Goal: Task Accomplishment & Management: Manage account settings

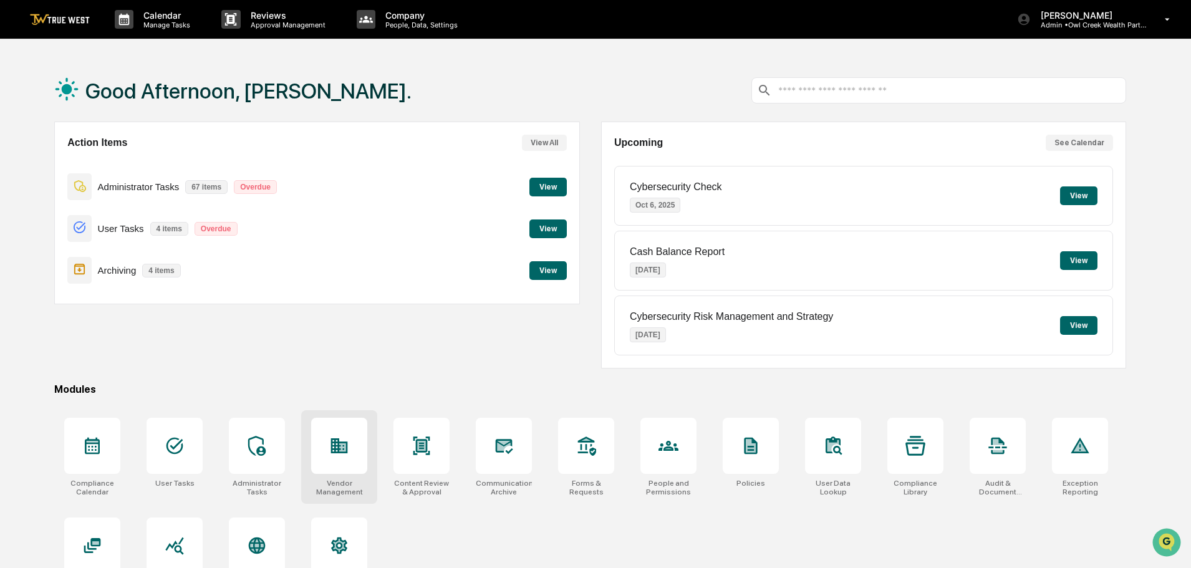
click at [340, 442] on icon at bounding box center [339, 446] width 20 height 20
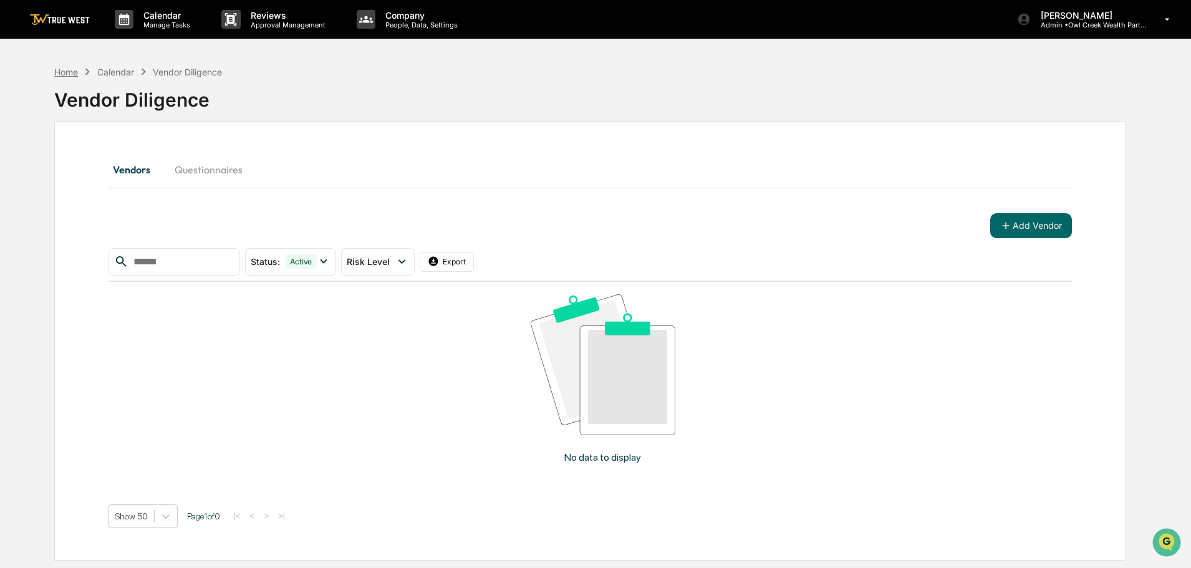
click at [57, 73] on div "Home" at bounding box center [66, 72] width 24 height 11
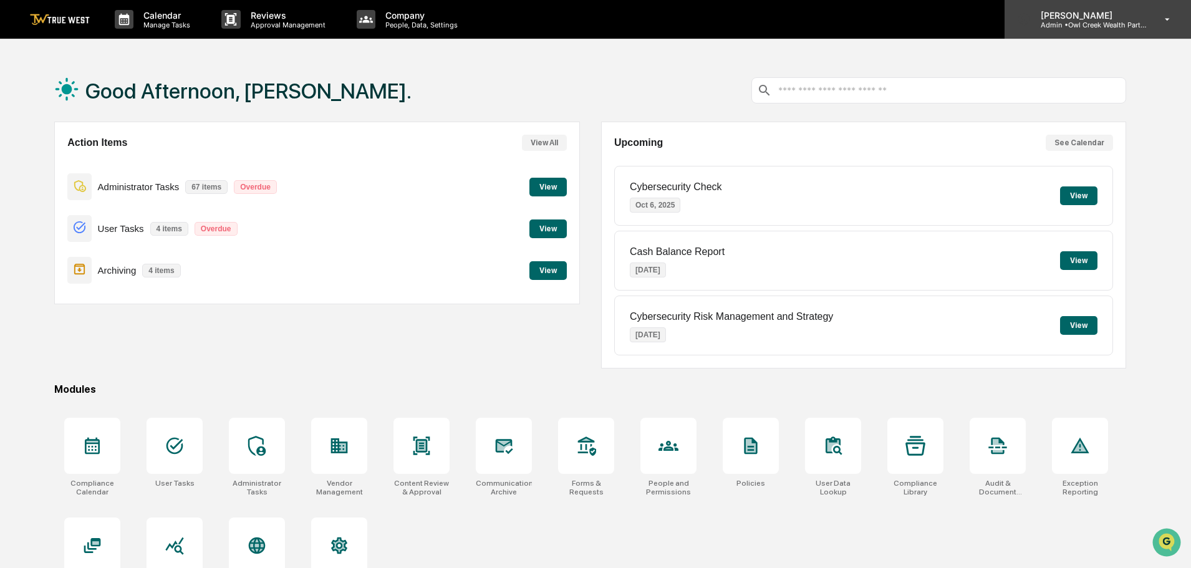
click at [1078, 27] on p "Admin • Owl Creek Wealth Partners" at bounding box center [1089, 25] width 116 height 9
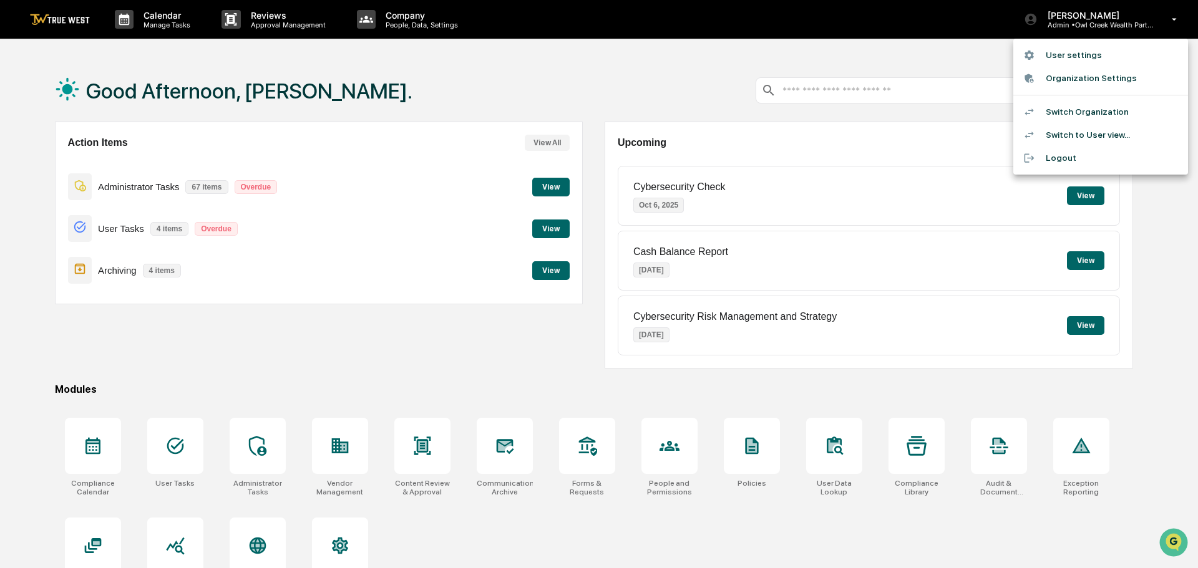
click at [1074, 114] on li "Switch Organization" at bounding box center [1100, 111] width 175 height 23
